Goal: Task Accomplishment & Management: Complete application form

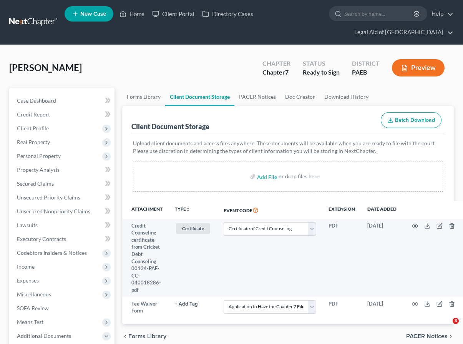
select select "2"
select select "1"
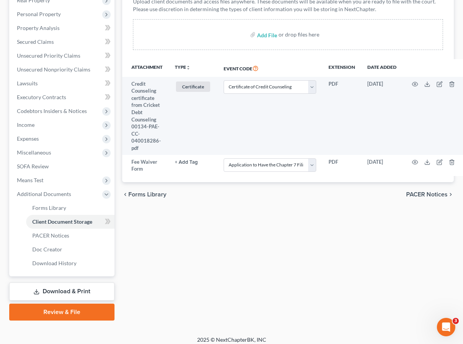
click at [83, 314] on link "Review & File" at bounding box center [61, 311] width 105 height 17
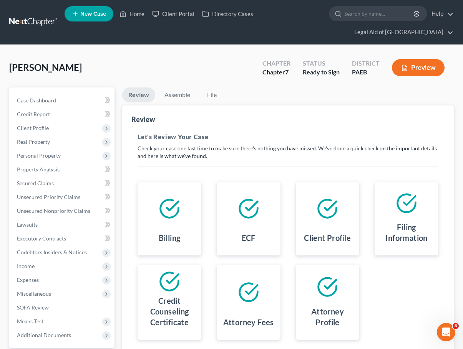
scroll to position [73, 0]
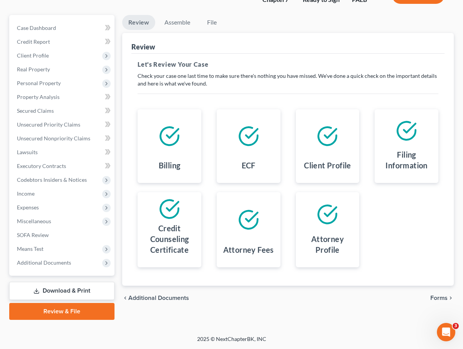
drag, startPoint x: 434, startPoint y: 298, endPoint x: 280, endPoint y: 59, distance: 284.1
click at [381, 179] on ui-view "Review Assemble File Review This court does not allow electronic filing for cas…" at bounding box center [287, 163] width 331 height 296
click at [180, 20] on link "Assemble" at bounding box center [177, 22] width 38 height 15
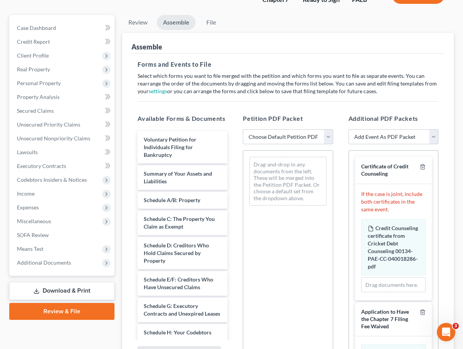
click at [331, 133] on select "Choose Default Petition PDF Packet Emergency Filing (Voluntary Petition and Cre…" at bounding box center [288, 136] width 90 height 15
select select "4"
click at [243, 129] on select "Choose Default Petition PDF Packet Emergency Filing (Voluntary Petition and Cre…" at bounding box center [288, 136] width 90 height 15
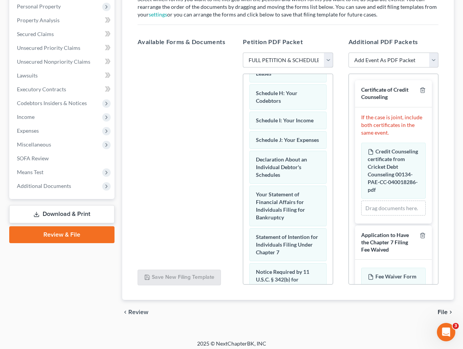
scroll to position [218, 0]
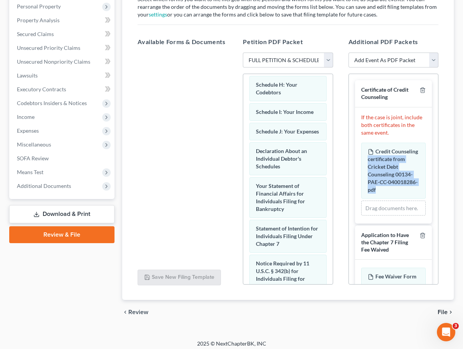
drag, startPoint x: 440, startPoint y: 160, endPoint x: 433, endPoint y: 198, distance: 37.8
click at [433, 199] on div "Additional PDF Packets Add Event As PDF Packet Amended Matrix List of Creditors…" at bounding box center [393, 161] width 105 height 260
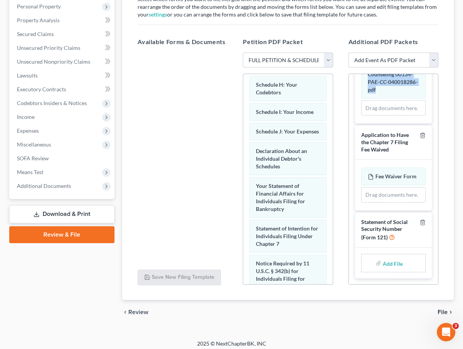
scroll to position [129, 0]
click at [391, 171] on div "Fee Waiver Form Amended Fee Waiver Form" at bounding box center [393, 177] width 65 height 18
click at [386, 263] on input "file" at bounding box center [391, 263] width 18 height 14
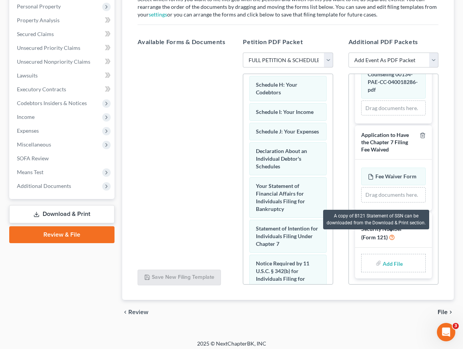
click at [392, 237] on icon at bounding box center [392, 236] width 6 height 7
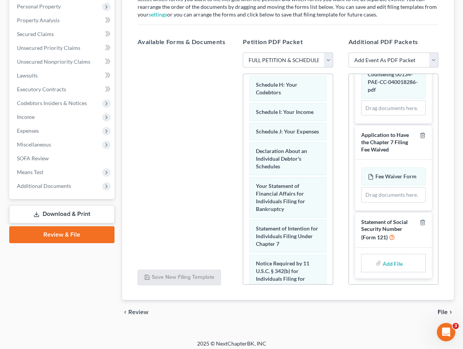
drag, startPoint x: 84, startPoint y: 203, endPoint x: 84, endPoint y: 217, distance: 13.1
click at [400, 267] on label "Add File" at bounding box center [393, 265] width 22 height 14
drag, startPoint x: 171, startPoint y: 214, endPoint x: 338, endPoint y: 213, distance: 166.6
click at [172, 213] on div at bounding box center [182, 158] width 102 height 211
type input "C:\fakepath\[PERSON_NAME] J - Chapter 7 (Form 121)([DATE]).pdf"
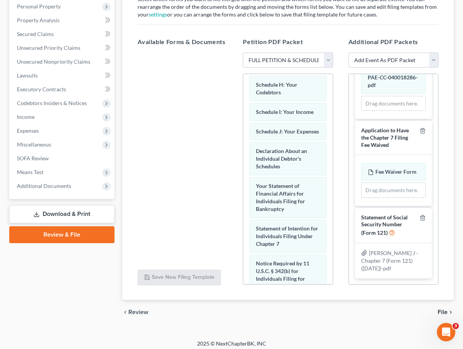
click at [440, 310] on span "File" at bounding box center [442, 312] width 10 height 6
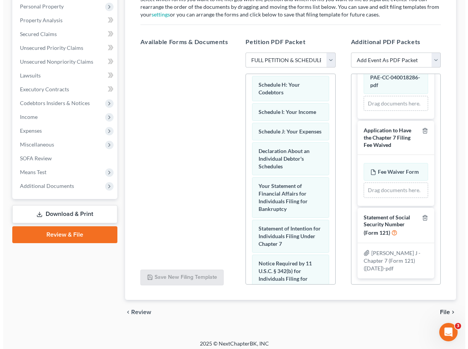
scroll to position [73, 0]
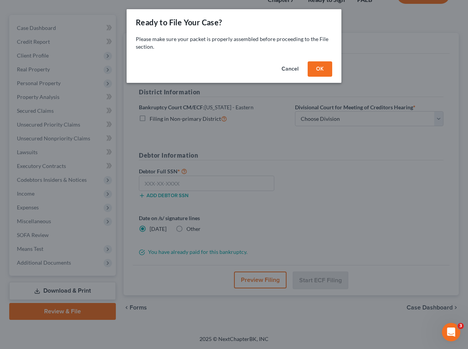
click at [294, 72] on button "Cancel" at bounding box center [290, 68] width 29 height 15
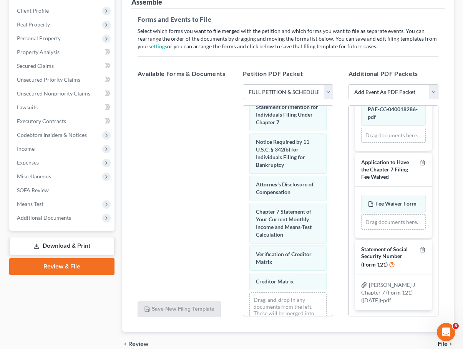
scroll to position [154, 0]
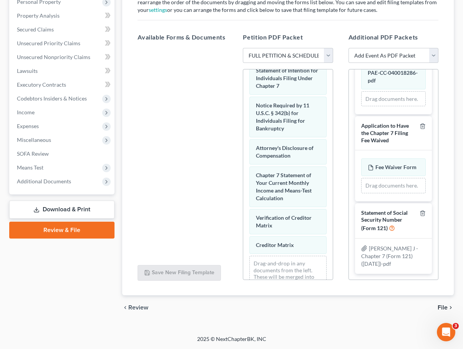
click at [438, 305] on span "File" at bounding box center [442, 308] width 10 height 6
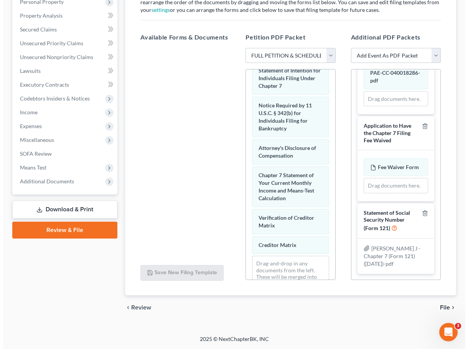
scroll to position [73, 0]
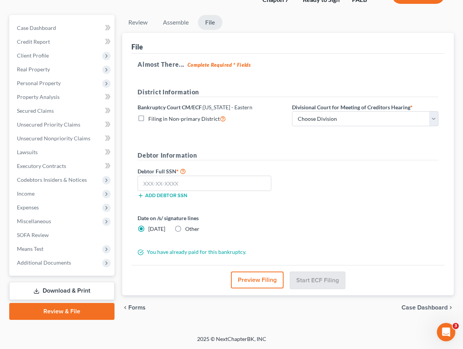
click at [253, 277] on button "Preview Filing" at bounding box center [257, 280] width 53 height 17
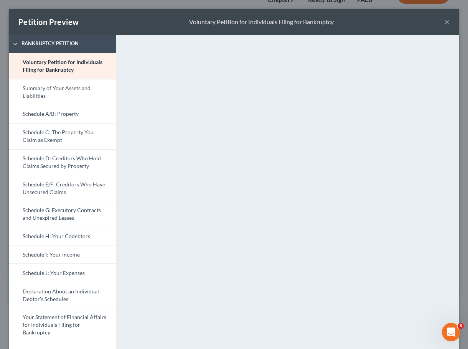
scroll to position [0, 0]
click at [445, 23] on button "×" at bounding box center [447, 22] width 5 height 9
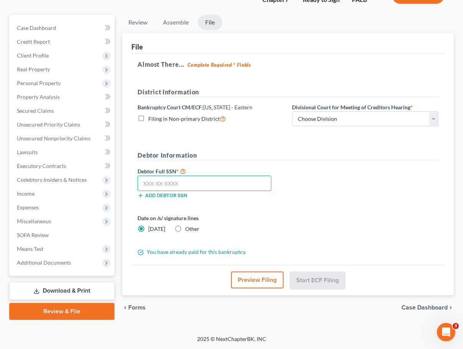
click at [225, 178] on input "text" at bounding box center [204, 183] width 134 height 15
click at [176, 179] on input "text" at bounding box center [204, 183] width 134 height 15
paste input "128-74-9804"
type input "128-74-9804"
click at [311, 220] on div "Date on /s/ signature lines [DATE] Other" at bounding box center [288, 226] width 308 height 25
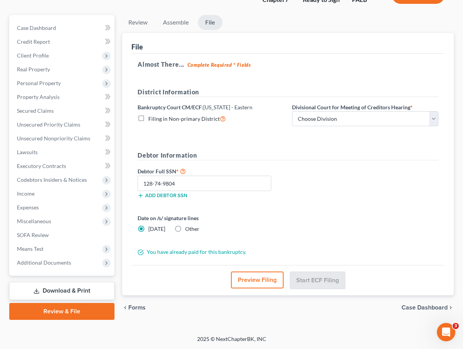
click at [325, 250] on div "You have already paid for this bankruptcy." at bounding box center [288, 252] width 308 height 8
click at [346, 112] on select "Choose Division [GEOGRAPHIC_DATA] Reading" at bounding box center [365, 118] width 146 height 15
select select "0"
click at [292, 111] on select "Choose Division [GEOGRAPHIC_DATA] Reading" at bounding box center [365, 118] width 146 height 15
click at [333, 280] on button "Start ECF Filing" at bounding box center [317, 280] width 55 height 17
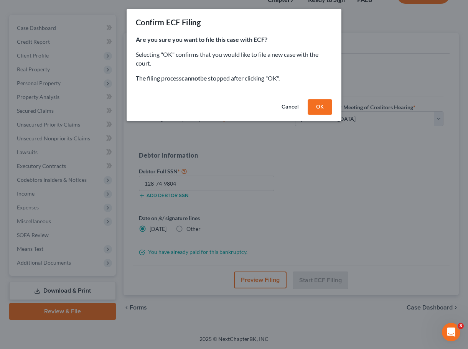
click at [313, 106] on button "OK" at bounding box center [320, 106] width 25 height 15
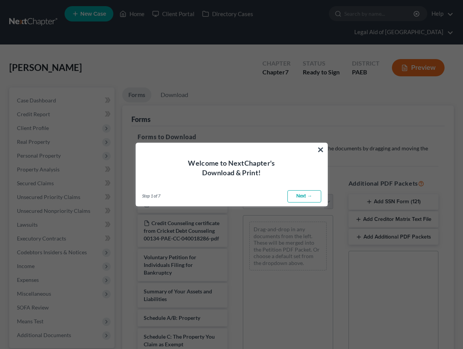
click at [307, 195] on link "Next →" at bounding box center [304, 196] width 34 height 12
select select "0"
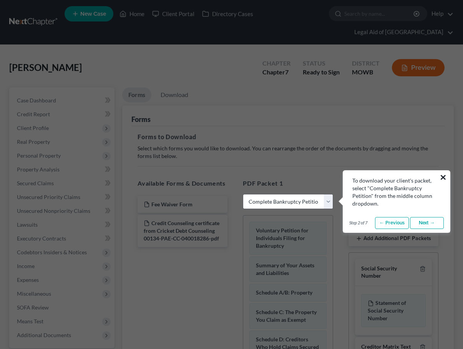
click at [440, 175] on button "×" at bounding box center [442, 177] width 7 height 12
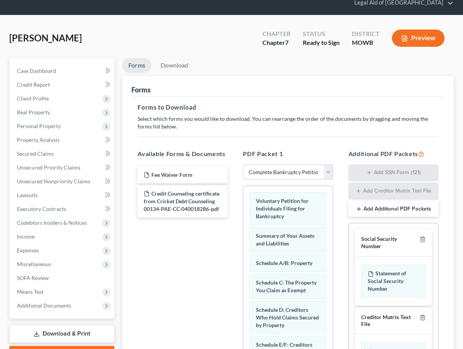
scroll to position [147, 0]
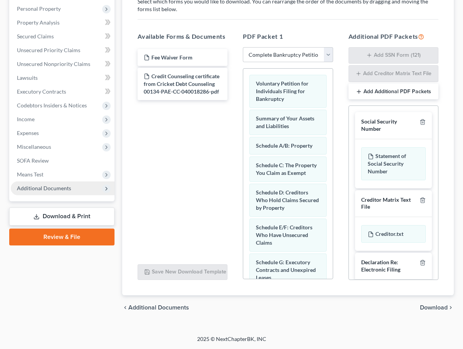
click at [55, 192] on span "Additional Documents" at bounding box center [63, 189] width 104 height 14
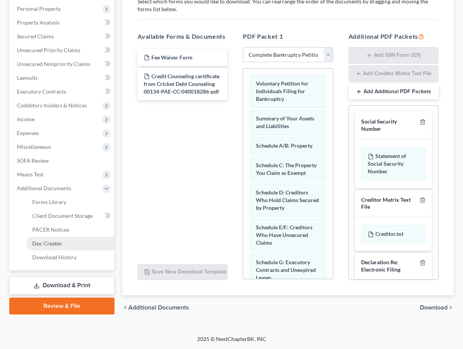
click at [73, 245] on link "Doc Creator" at bounding box center [70, 244] width 88 height 14
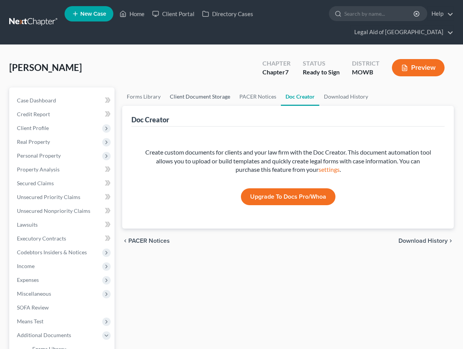
click at [209, 98] on link "Client Document Storage" at bounding box center [199, 97] width 69 height 18
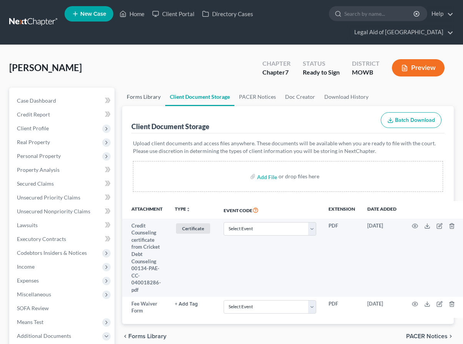
click at [135, 97] on link "Forms Library" at bounding box center [143, 97] width 43 height 18
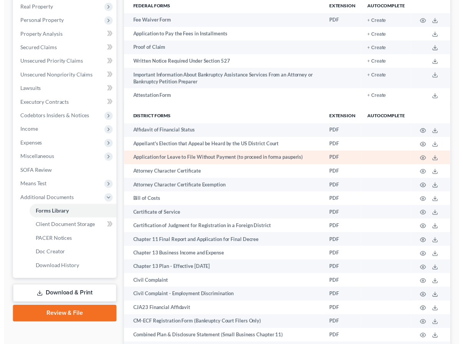
scroll to position [77, 0]
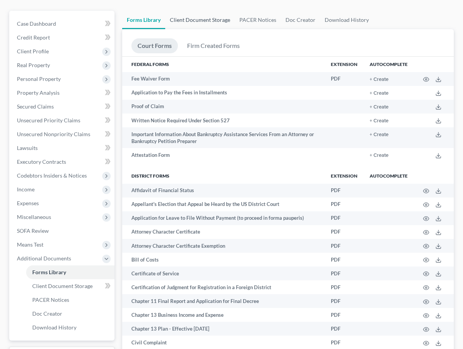
click at [199, 17] on link "Client Document Storage" at bounding box center [199, 20] width 69 height 18
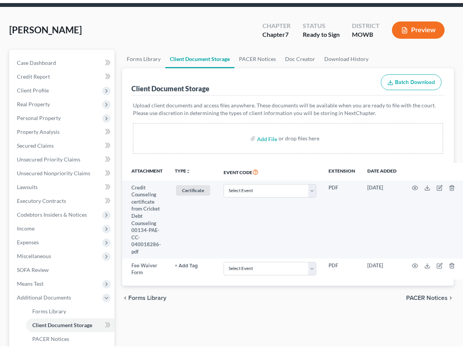
scroll to position [77, 0]
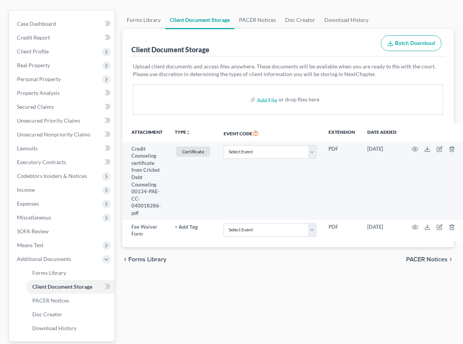
click at [137, 30] on div "Client Document Storage Batch Download" at bounding box center [287, 43] width 313 height 28
click at [141, 23] on link "Forms Library" at bounding box center [143, 20] width 43 height 18
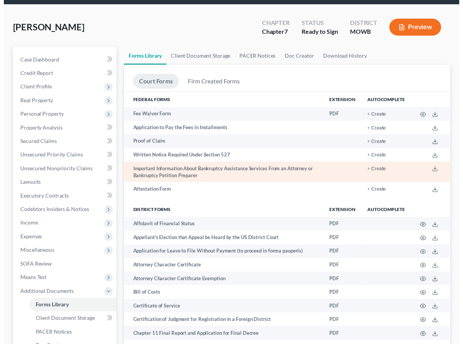
scroll to position [77, 0]
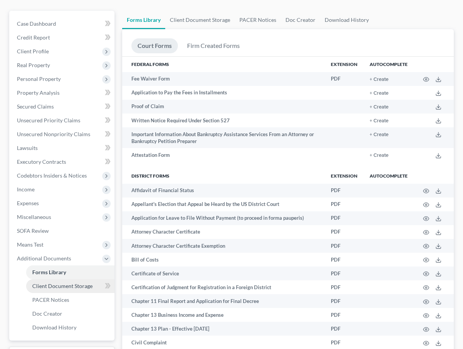
click at [65, 290] on link "Client Document Storage" at bounding box center [70, 287] width 88 height 14
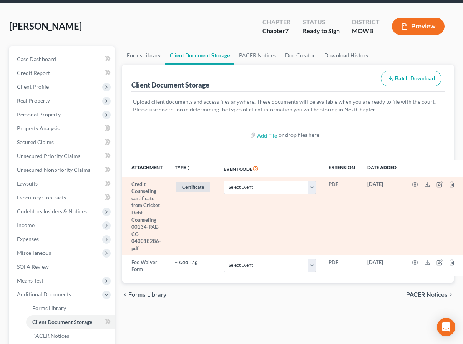
scroll to position [115, 0]
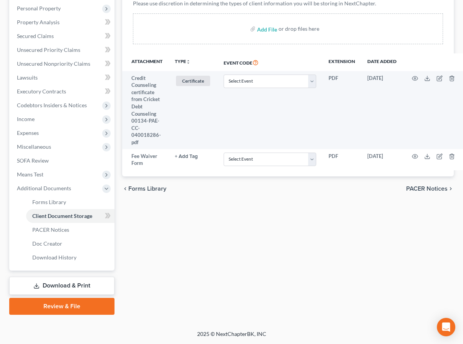
click at [83, 284] on link "Download & Print" at bounding box center [61, 285] width 105 height 18
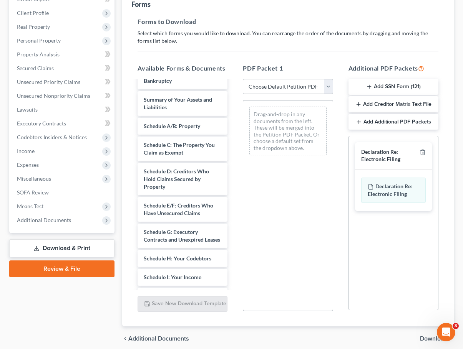
click at [388, 89] on button "Add SSN Form (121)" at bounding box center [393, 87] width 90 height 16
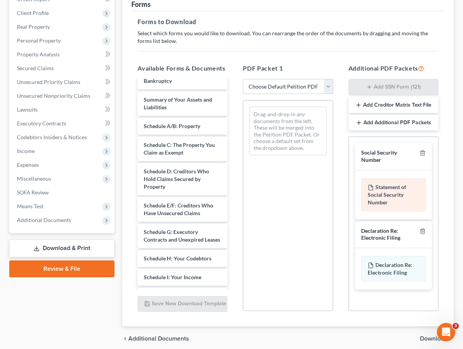
click at [403, 191] on div "Statement of Social Security Number" at bounding box center [393, 195] width 65 height 33
click at [400, 204] on div "Statement of Social Security Number" at bounding box center [393, 195] width 65 height 33
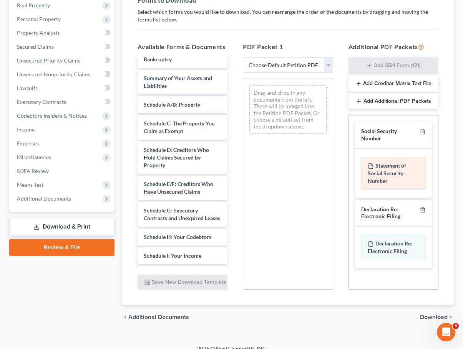
scroll to position [146, 0]
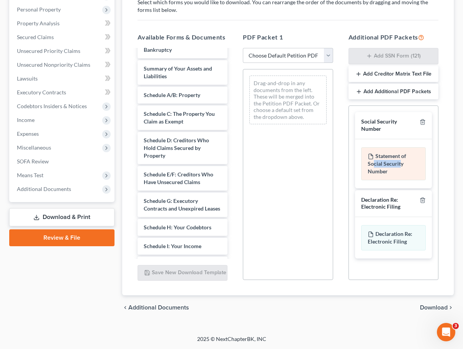
click at [384, 166] on div "Statement of Social Security Number" at bounding box center [393, 163] width 65 height 33
click at [431, 309] on span "Download" at bounding box center [434, 308] width 28 height 6
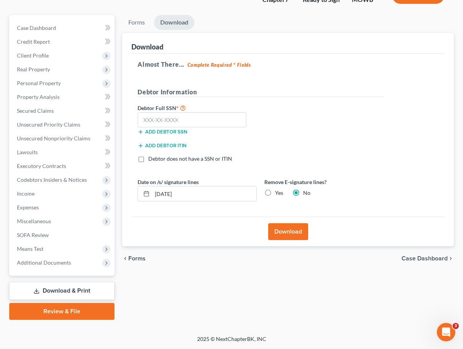
scroll to position [73, 0]
click at [175, 119] on input "text" at bounding box center [191, 119] width 109 height 15
paste input "128-74-9804"
type input "128-74-9804"
click at [295, 231] on button "Download" at bounding box center [288, 231] width 40 height 17
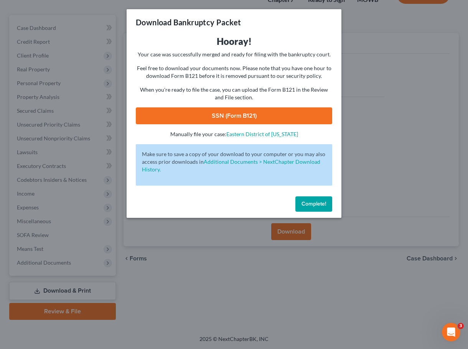
click at [261, 117] on link "SSN (Form B121)" at bounding box center [234, 116] width 197 height 17
drag, startPoint x: 317, startPoint y: 206, endPoint x: 254, endPoint y: 145, distance: 87.4
click at [313, 198] on button "Complete!" at bounding box center [314, 204] width 37 height 15
